Goal: Download file/media

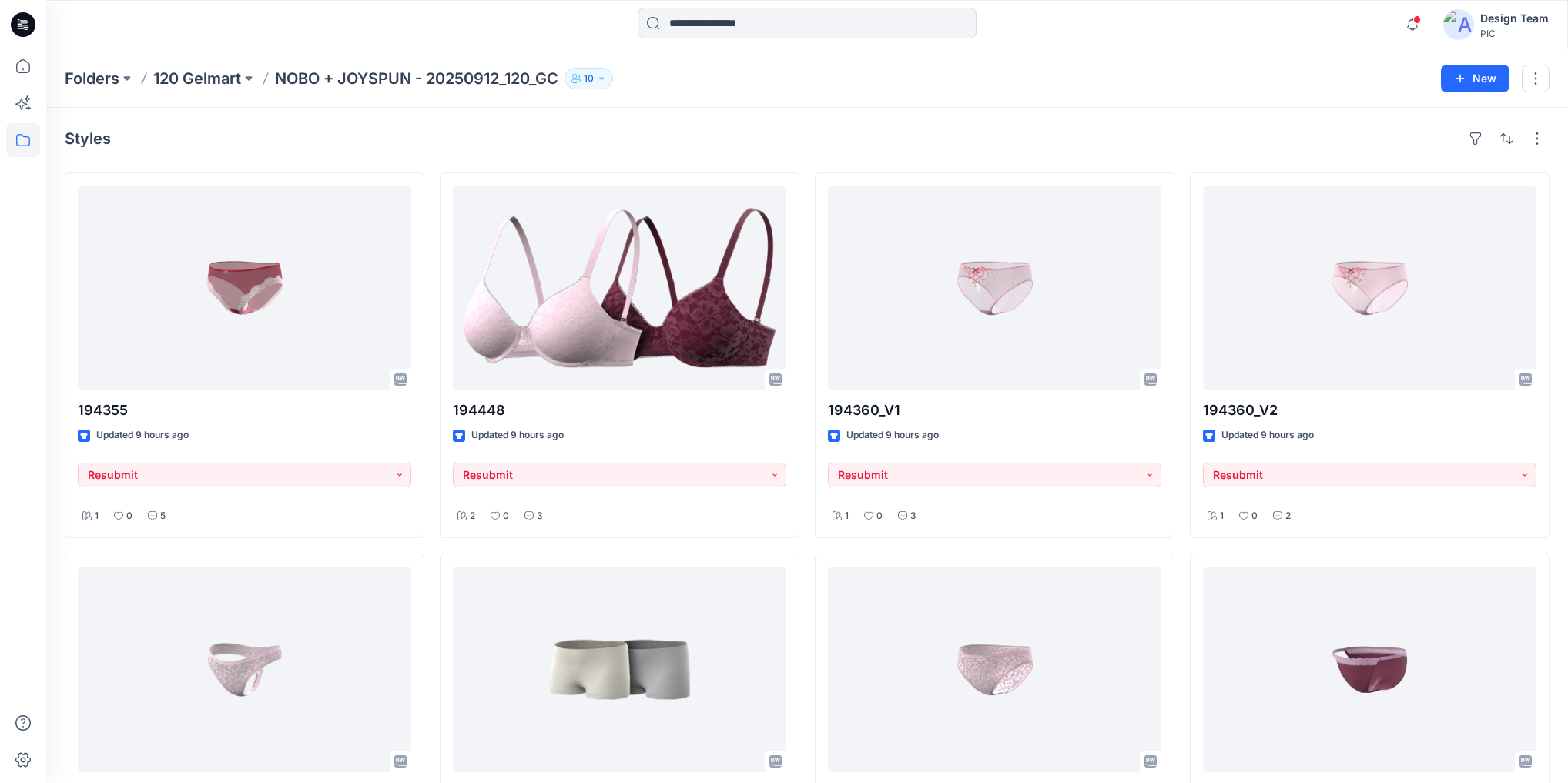
click at [25, 21] on icon at bounding box center [23, 25] width 25 height 25
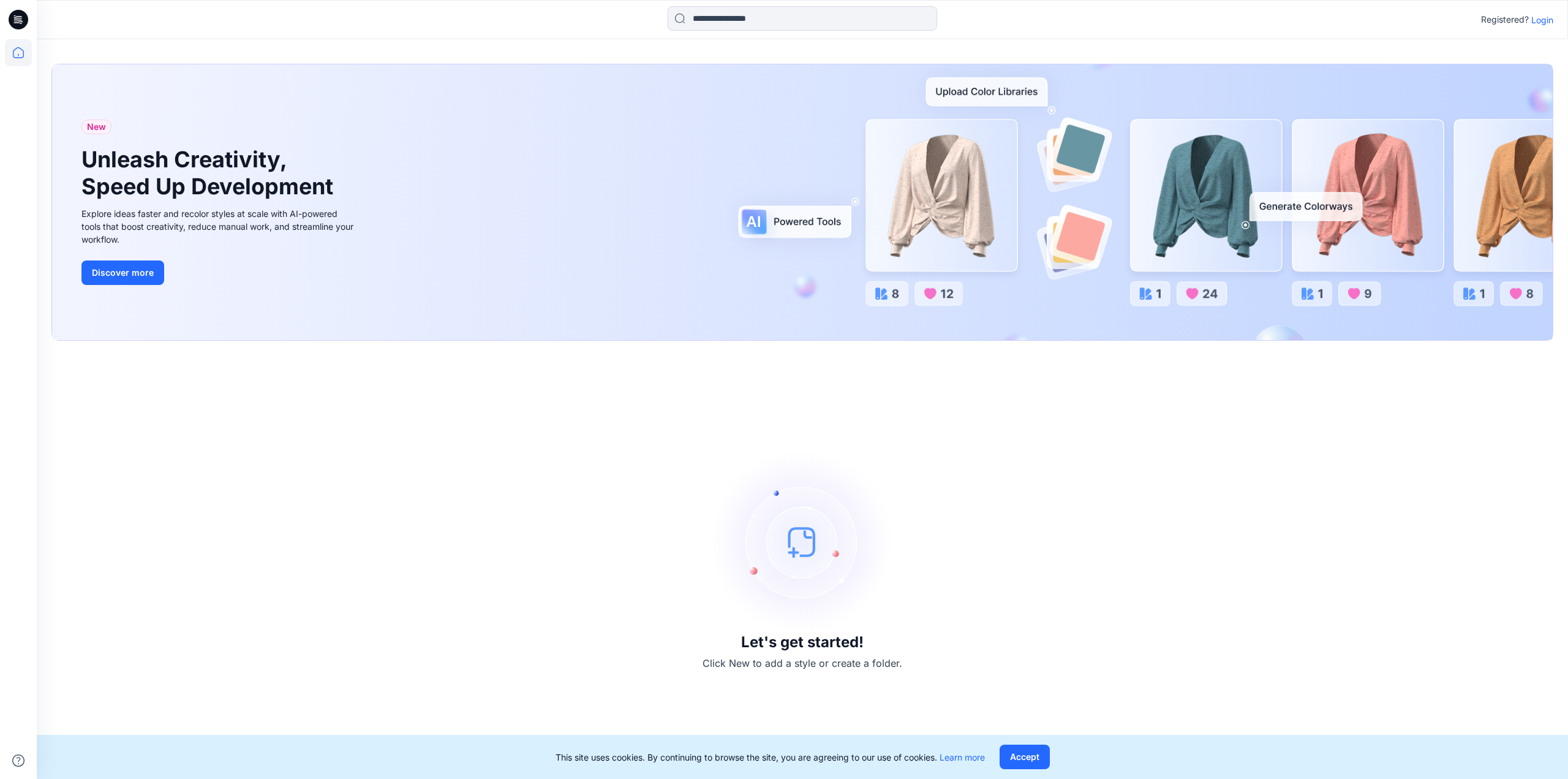
click at [1546, 24] on p "Login" at bounding box center [1542, 20] width 22 height 13
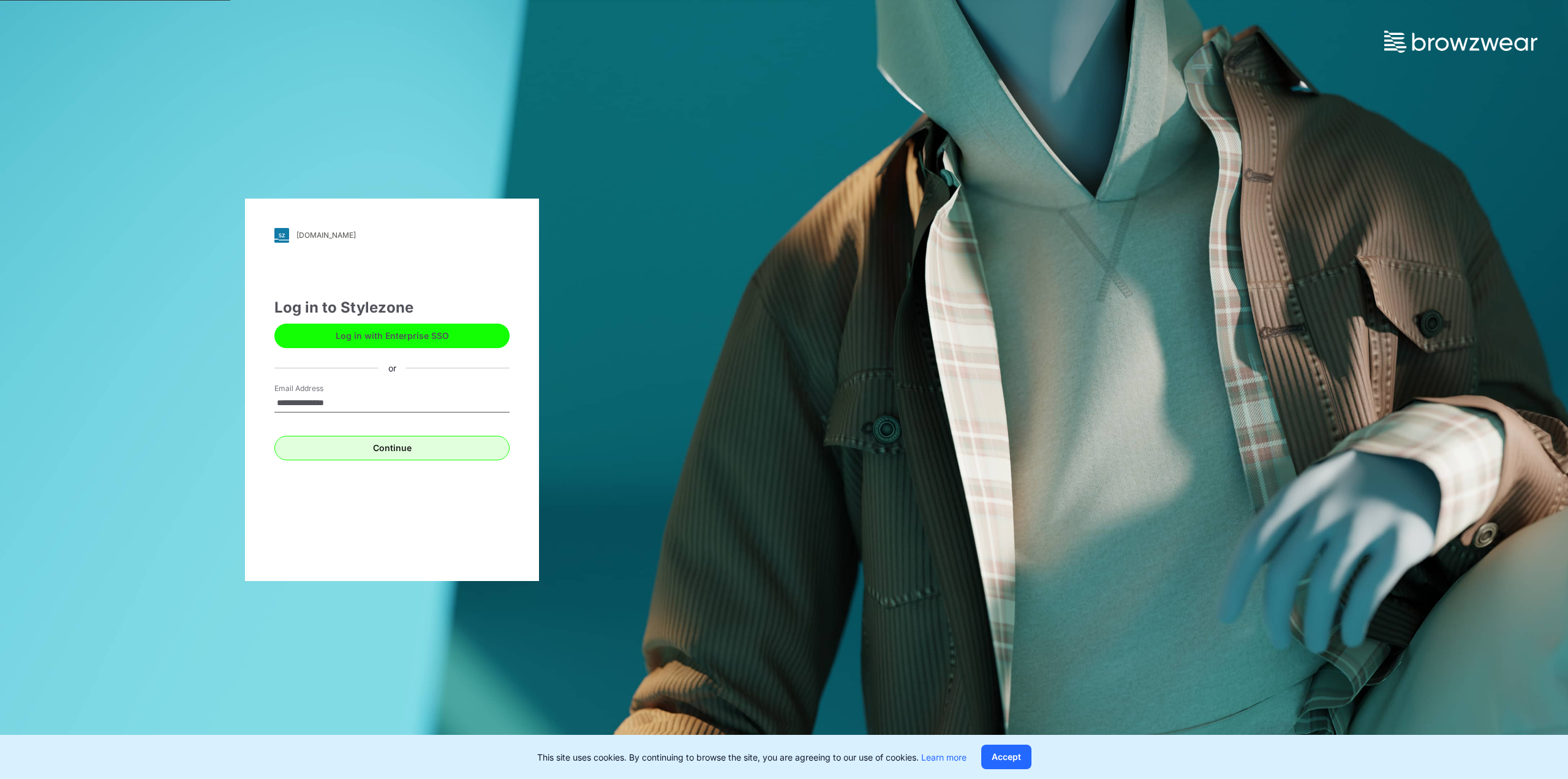
type input "**********"
click at [348, 444] on button "Continue" at bounding box center [392, 448] width 235 height 25
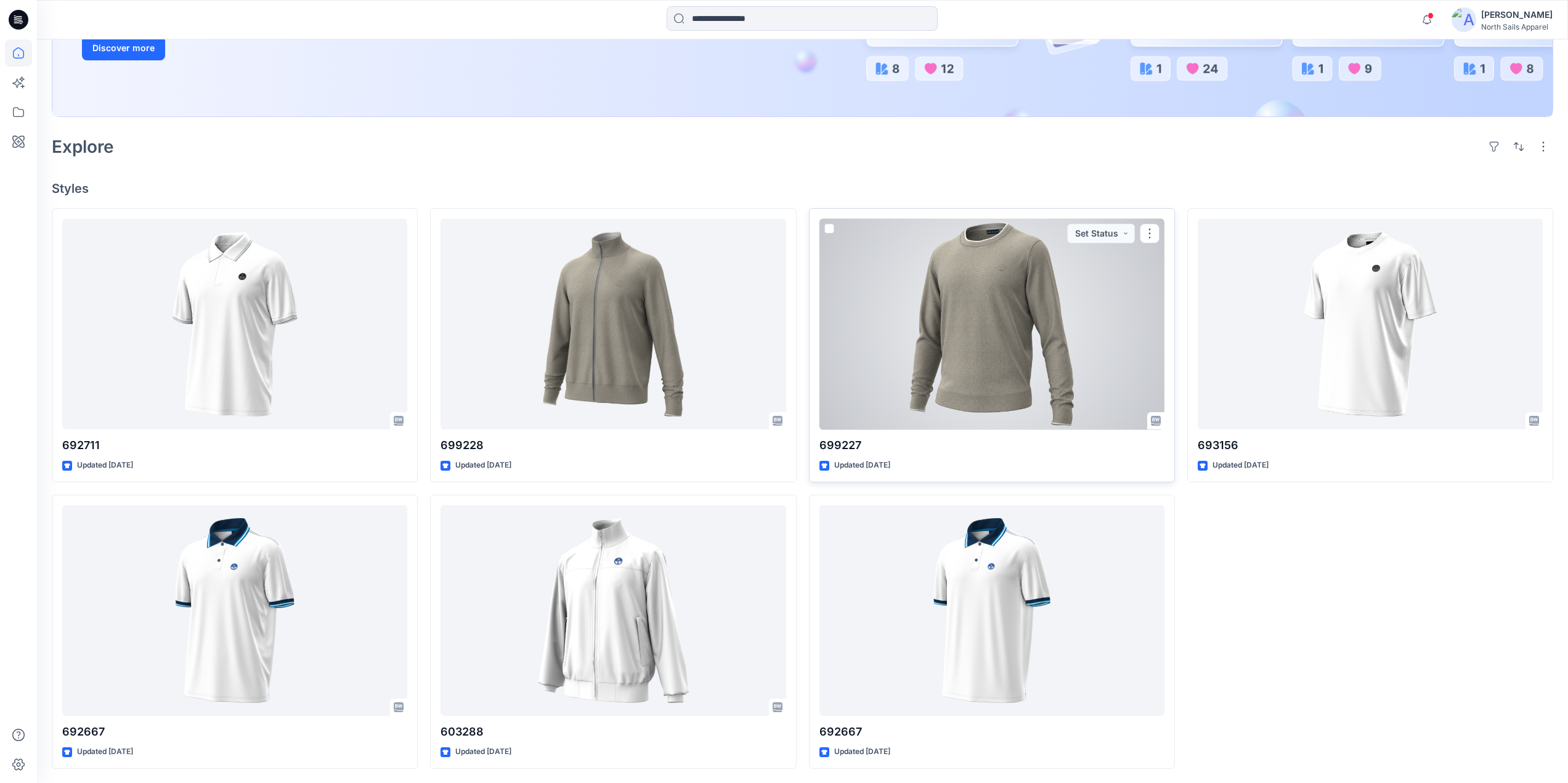
scroll to position [269, 0]
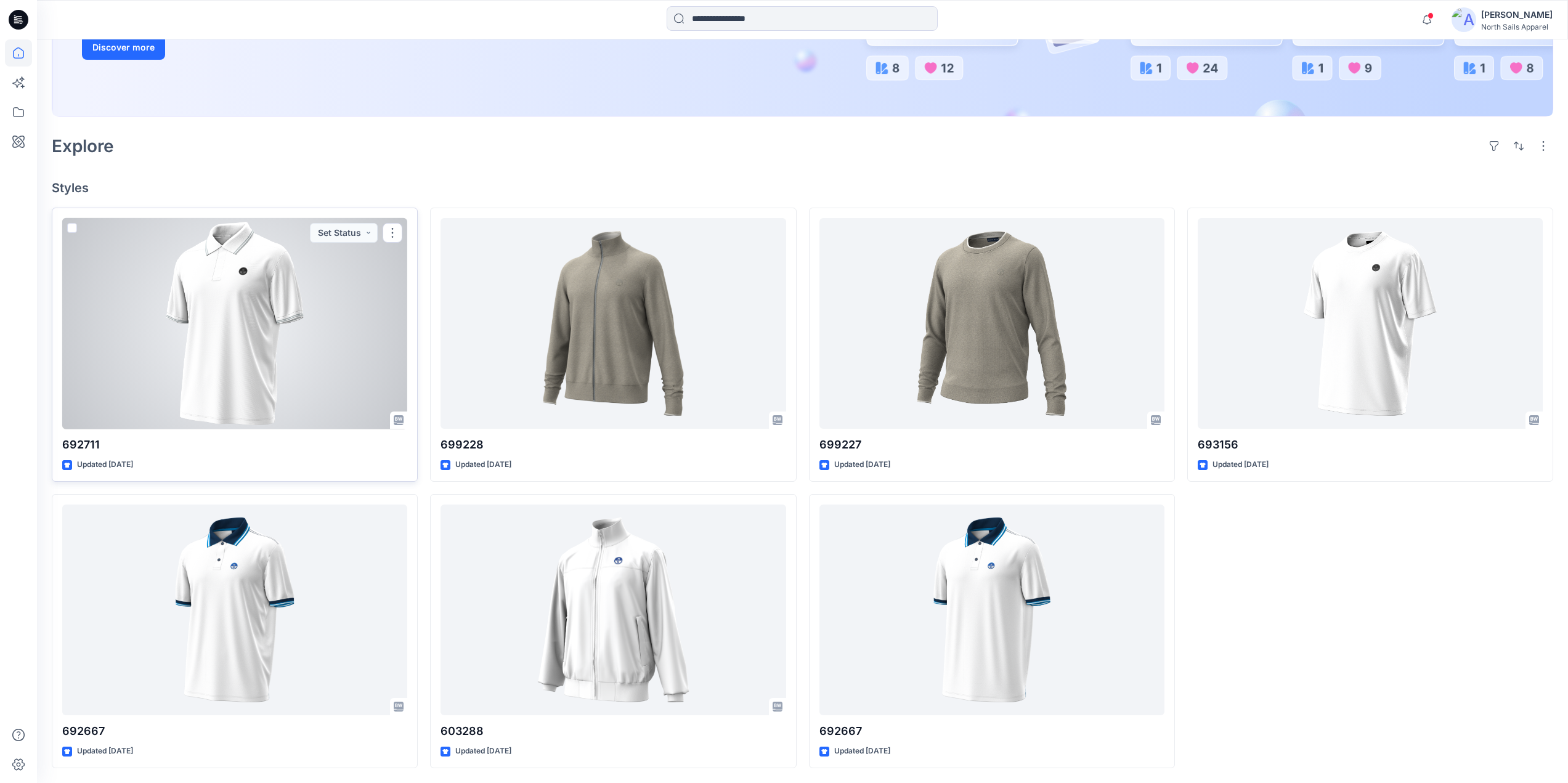
click at [203, 331] on div at bounding box center [234, 323] width 345 height 211
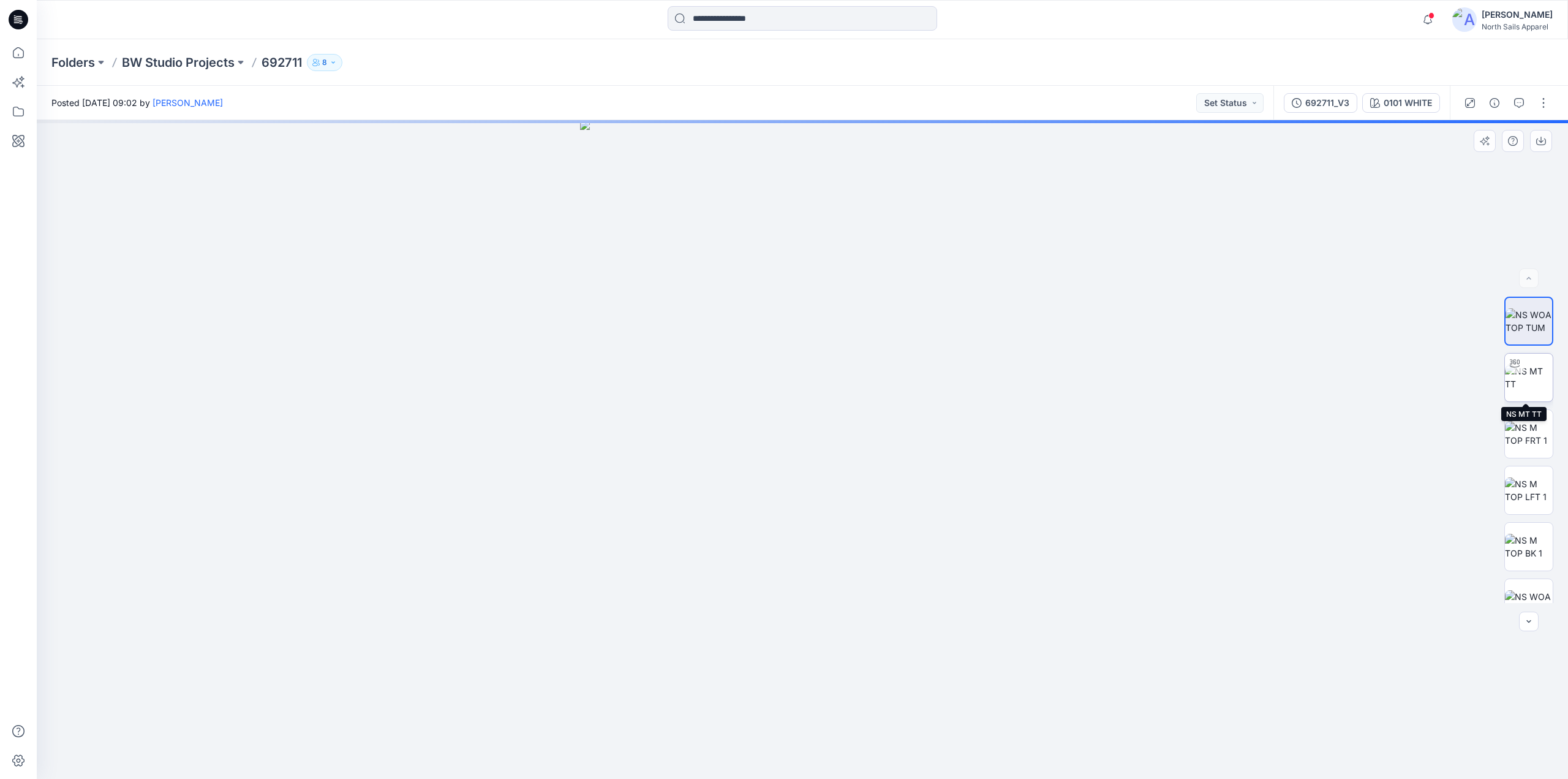
click at [1521, 377] on img at bounding box center [1528, 377] width 47 height 26
drag, startPoint x: 805, startPoint y: 761, endPoint x: 837, endPoint y: 734, distance: 41.9
click at [837, 734] on icon at bounding box center [803, 742] width 371 height 46
click at [1546, 145] on button "button" at bounding box center [1540, 140] width 22 height 22
click at [1312, 102] on div "692711_V3" at bounding box center [1327, 103] width 44 height 13
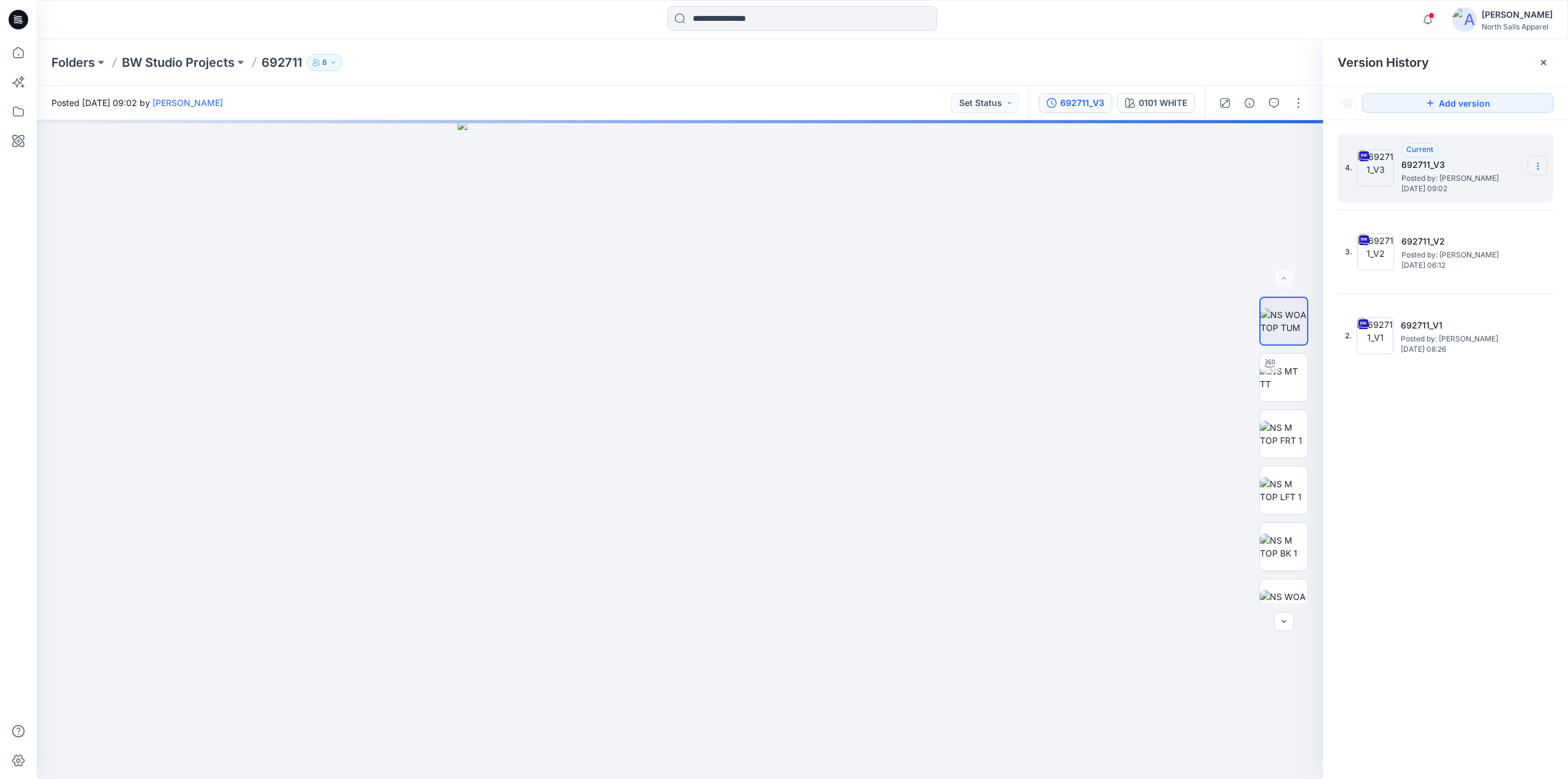
click at [1538, 164] on icon at bounding box center [1538, 166] width 10 height 10
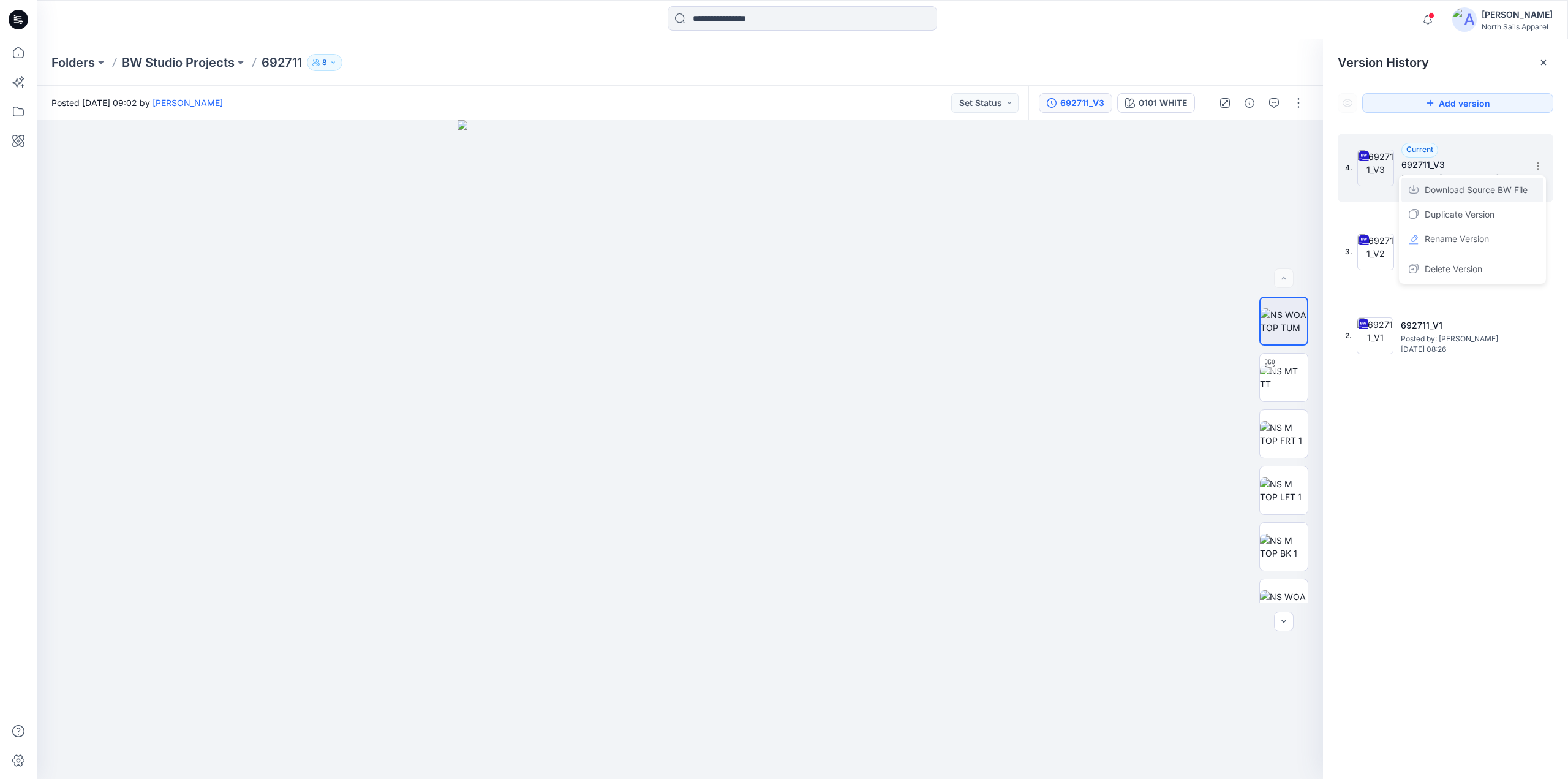
click at [1507, 192] on span "Download Source BW File" at bounding box center [1475, 190] width 103 height 15
click at [1544, 64] on icon at bounding box center [1543, 62] width 10 height 10
